Goal: Information Seeking & Learning: Learn about a topic

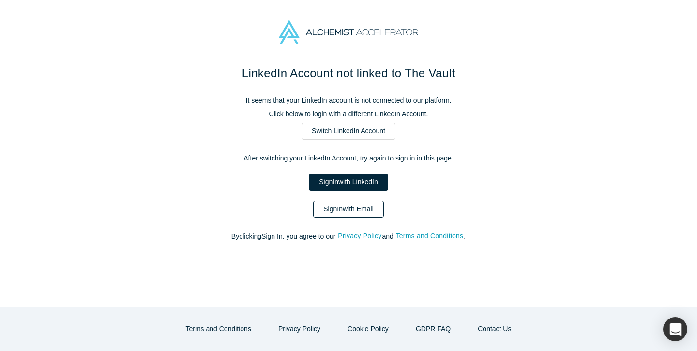
click at [345, 214] on link "Sign In with Email" at bounding box center [348, 208] width 71 height 17
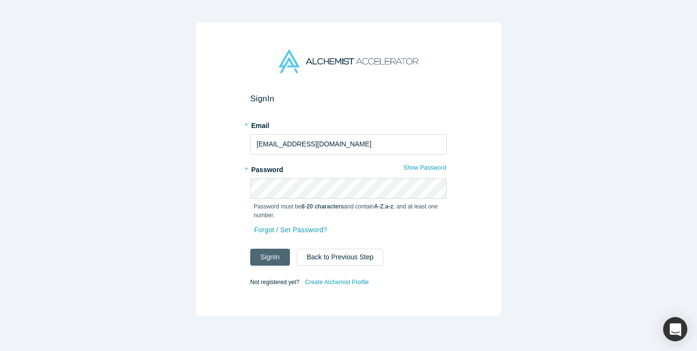
click at [273, 255] on button "Sign In" at bounding box center [270, 256] width 40 height 17
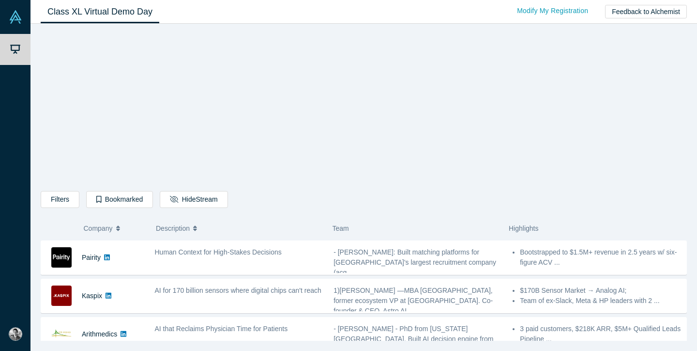
scroll to position [265, 0]
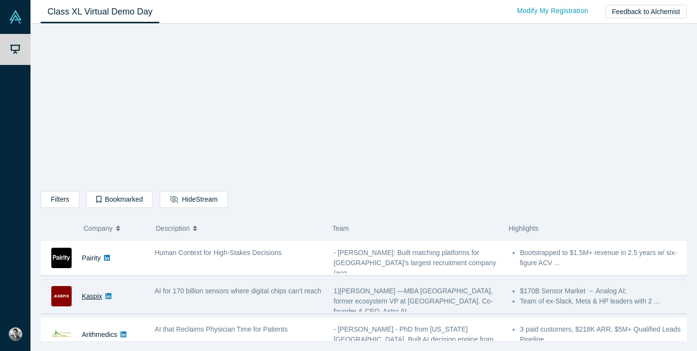
click at [87, 296] on link "Kaspix" at bounding box center [92, 296] width 20 height 8
